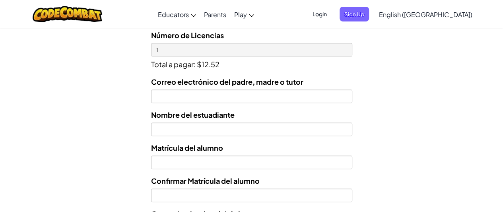
scroll to position [292, 0]
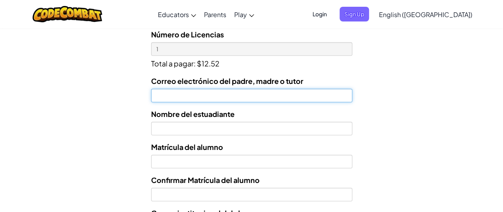
click at [187, 98] on input "Correo electrónico del padre, madre o tutor" at bounding box center [251, 96] width 201 height 14
type input "[EMAIL_ADDRESS][DOMAIN_NAME]"
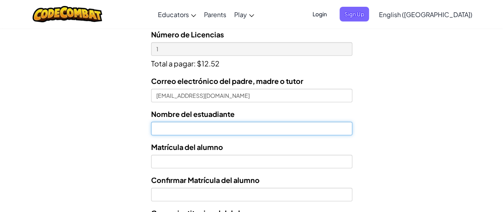
click at [180, 134] on input "text" at bounding box center [251, 129] width 201 height 14
type input "[PERSON_NAME]"
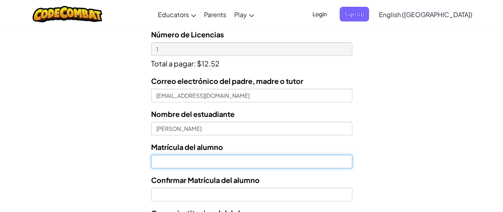
click at [182, 162] on input "Nombre del estuadiante" at bounding box center [251, 162] width 201 height 14
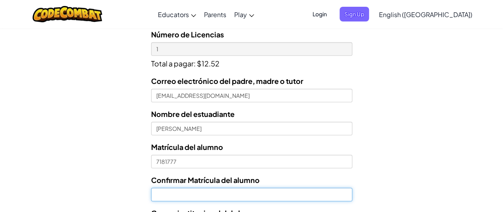
click at [177, 194] on input "Confirmar Matrícula del alumno" at bounding box center [251, 195] width 201 height 14
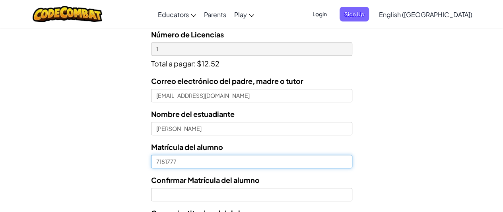
click at [154, 161] on input "7181777" at bounding box center [251, 162] width 201 height 14
type input "AL07181777"
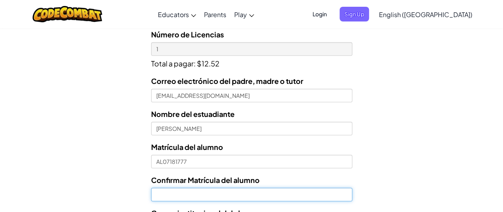
click at [223, 196] on input "Confirmar Matrícula del alumno" at bounding box center [251, 195] width 201 height 14
type input "a"
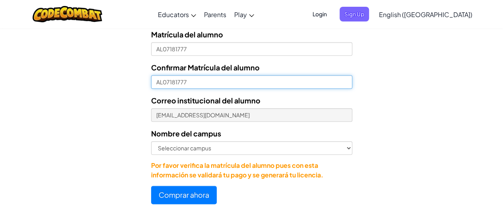
scroll to position [405, 0]
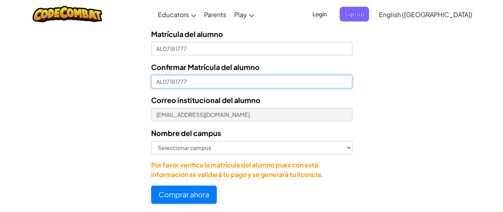
type input "AL07181777"
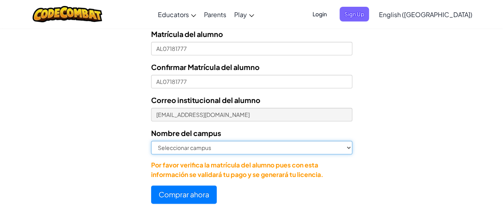
click at [274, 151] on select "Seleccionar campus [GEOGRAPHIC_DATA] Central [GEOGRAPHIC_DATA] [GEOGRAPHIC_DATA…" at bounding box center [251, 148] width 201 height 14
select select "Toluca"
click at [151, 141] on select "Seleccionar campus [GEOGRAPHIC_DATA] Central [GEOGRAPHIC_DATA] [GEOGRAPHIC_DATA…" at bounding box center [251, 148] width 201 height 14
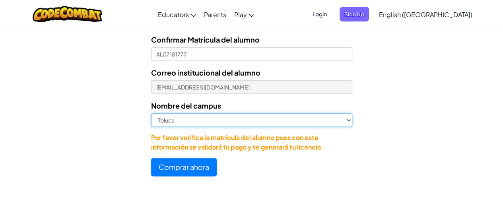
scroll to position [435, 0]
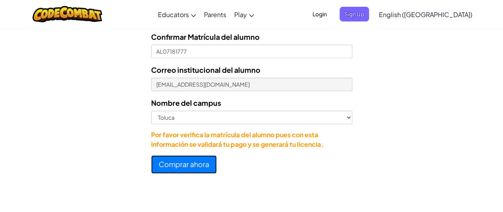
click at [176, 167] on button "Comprar ahora" at bounding box center [184, 164] width 66 height 18
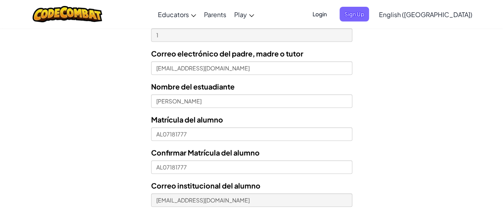
scroll to position [296, 0]
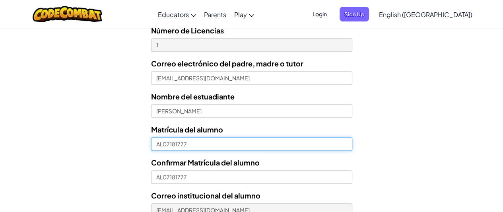
click at [163, 144] on input "AL07181777" at bounding box center [251, 144] width 201 height 14
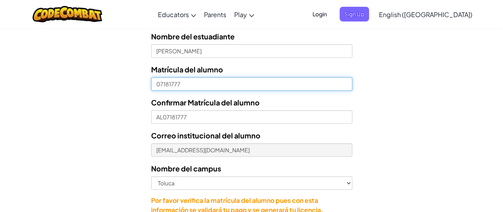
scroll to position [355, 0]
type input "07181777"
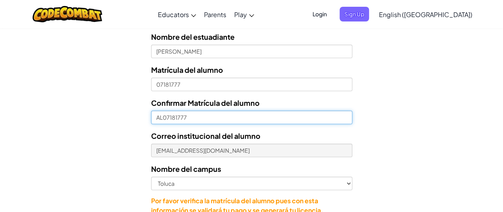
click at [162, 117] on input "AL07181777" at bounding box center [251, 117] width 201 height 14
drag, startPoint x: 162, startPoint y: 117, endPoint x: 138, endPoint y: 117, distance: 24.6
click at [138, 117] on form "Seleccionar licencia Licencia anual de estudiante - [GEOGRAPHIC_DATA] - $12.52 …" at bounding box center [176, 91] width 352 height 330
click at [163, 117] on input "AL07181777" at bounding box center [251, 117] width 201 height 14
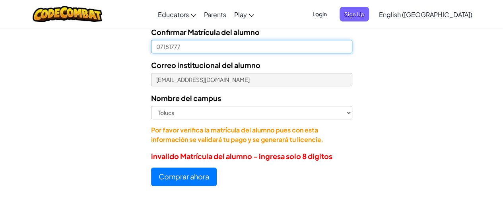
scroll to position [426, 0]
type input "07181777"
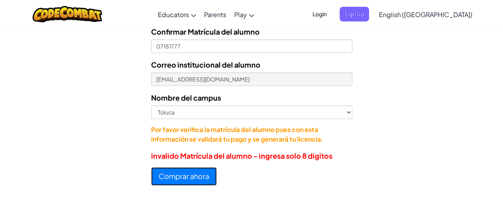
click at [192, 180] on button "Comprar ahora" at bounding box center [184, 176] width 66 height 18
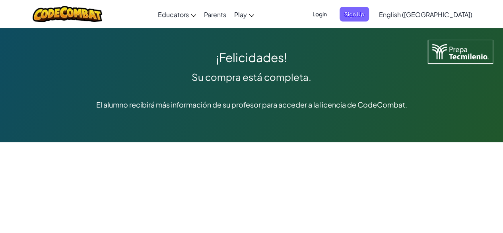
click at [331, 16] on span "Login" at bounding box center [320, 14] width 24 height 15
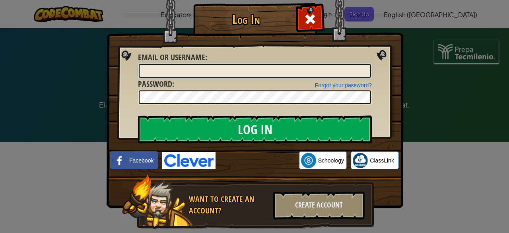
click at [262, 69] on input "Email or Username :" at bounding box center [255, 71] width 232 height 14
click at [241, 67] on input "Email or Username :" at bounding box center [255, 71] width 232 height 14
type input "D"
type input "[EMAIL_ADDRESS][DOMAIN_NAME]"
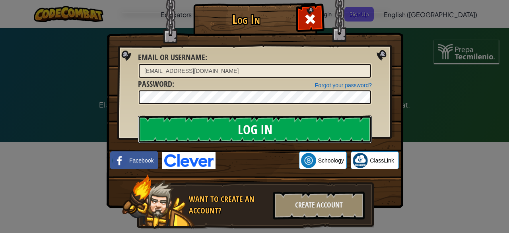
click at [254, 124] on input "Log In" at bounding box center [255, 129] width 234 height 28
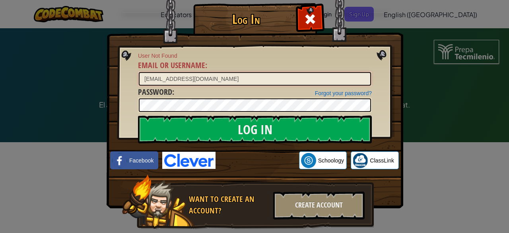
drag, startPoint x: 218, startPoint y: 79, endPoint x: 122, endPoint y: 79, distance: 95.8
click at [122, 79] on div "Log In User Not Found Email or Username : AL07181777@tecmilenio.mx Forgot your …" at bounding box center [254, 127] width 265 height 231
click at [426, 164] on div "Log In User Not Found Email or Username : Forgot your password? Password : Log …" at bounding box center [254, 116] width 509 height 233
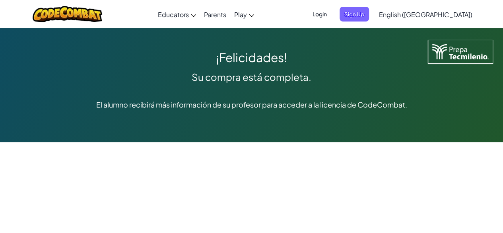
click at [331, 12] on span "Login" at bounding box center [320, 14] width 24 height 15
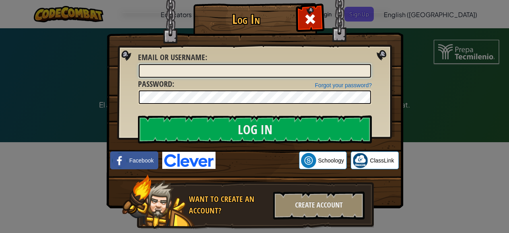
click at [216, 70] on input "Email or Username :" at bounding box center [255, 71] width 232 height 14
type input "[EMAIL_ADDRESS][DOMAIN_NAME]"
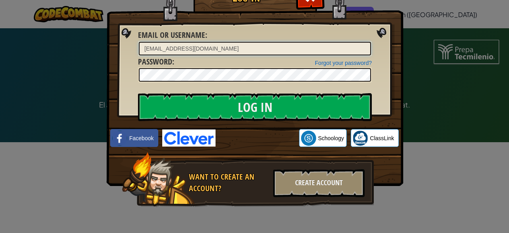
drag, startPoint x: 178, startPoint y: 72, endPoint x: 258, endPoint y: 248, distance: 193.9
click at [130, 74] on div "Log In Unknown Error Email or Username : AL07181777@tecmilenio.mx Forgot your p…" at bounding box center [254, 105] width 265 height 231
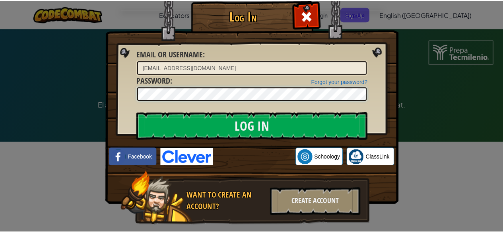
scroll to position [0, 0]
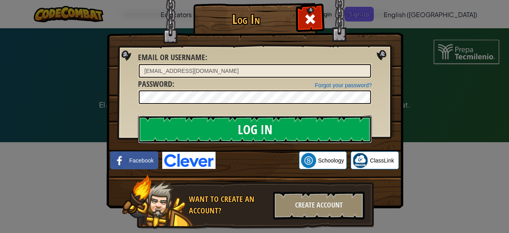
click at [230, 138] on input "Log In" at bounding box center [255, 129] width 234 height 28
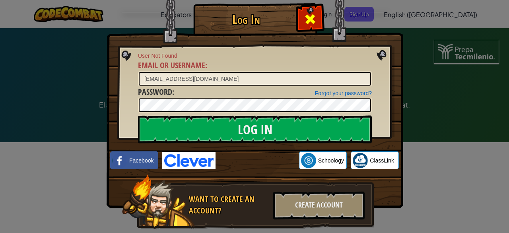
click at [308, 16] on span at bounding box center [310, 19] width 13 height 13
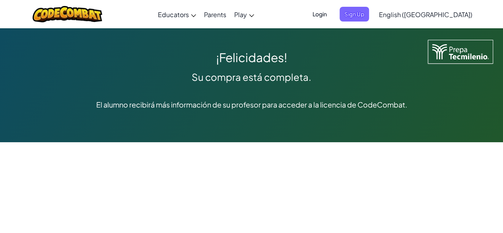
drag, startPoint x: 103, startPoint y: 105, endPoint x: 399, endPoint y: 110, distance: 295.3
click at [399, 110] on div "El alumno recibirá más información de su profesor para acceder a la licencia de…" at bounding box center [251, 104] width 463 height 35
